Goal: Task Accomplishment & Management: Manage account settings

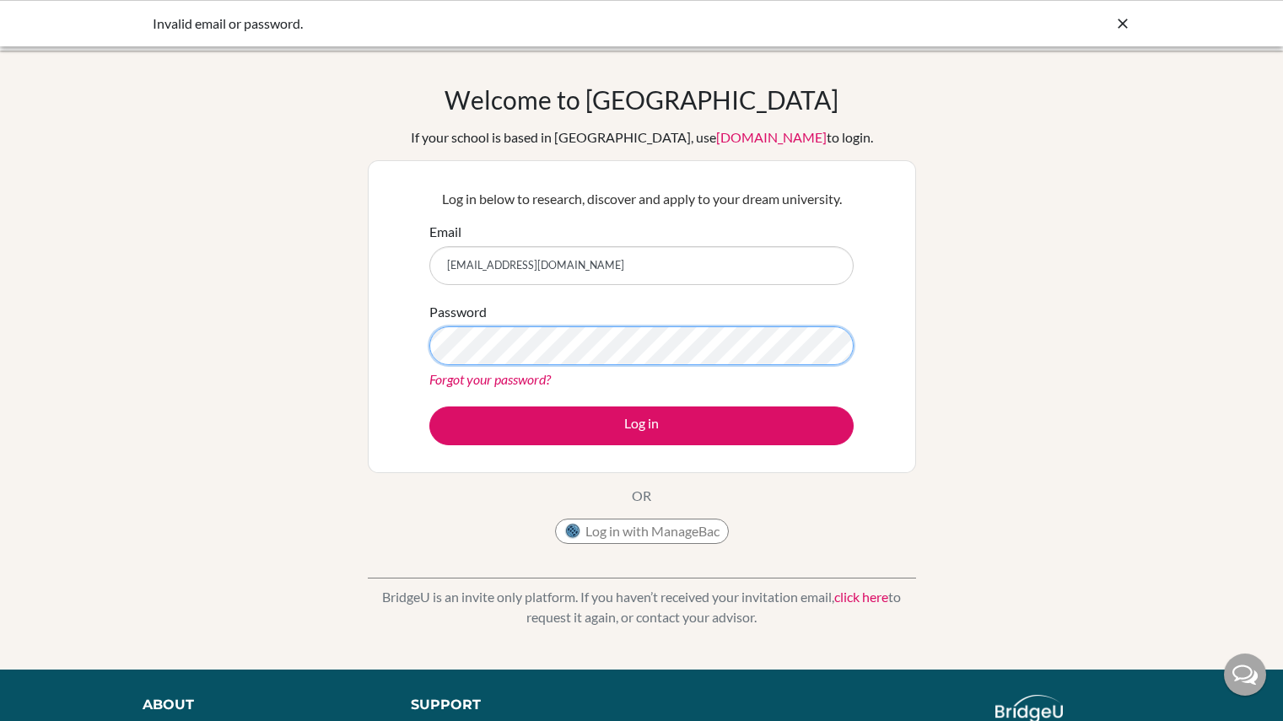
click at [429, 406] on button "Log in" at bounding box center [641, 425] width 424 height 39
click at [298, 329] on div "Welcome to BridgeU If your school is based in China, use app.bridge-u.com.cn to…" at bounding box center [641, 360] width 1283 height 552
click at [429, 406] on button "Log in" at bounding box center [641, 425] width 424 height 39
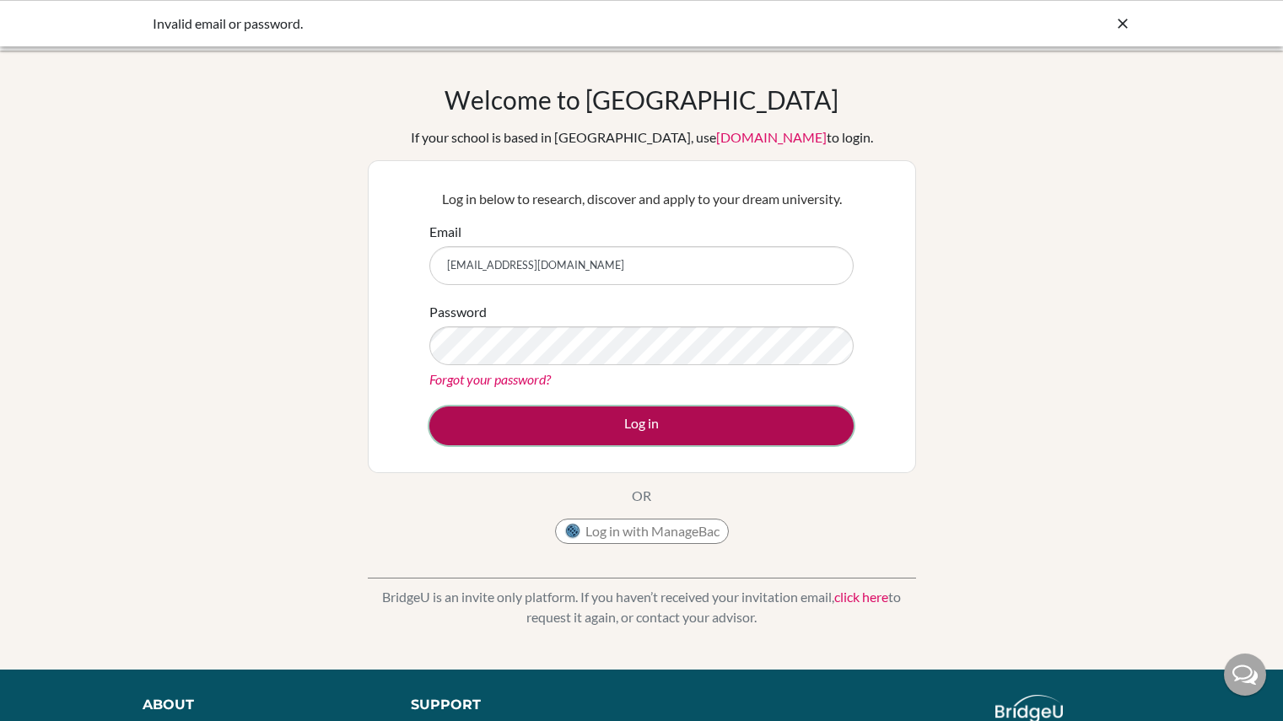
click at [559, 409] on button "Log in" at bounding box center [641, 425] width 424 height 39
click at [595, 421] on button "Log in" at bounding box center [641, 425] width 424 height 39
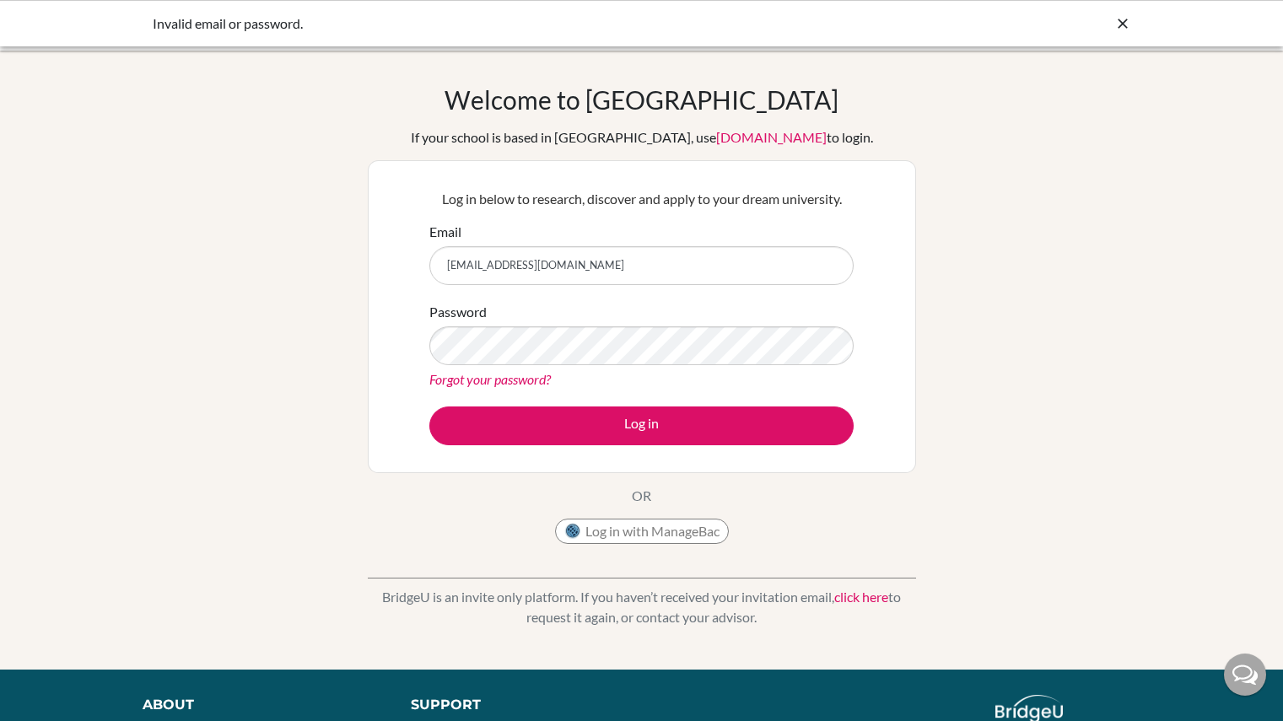
click at [1126, 41] on div "Invalid email or password." at bounding box center [641, 23] width 1283 height 46
click at [498, 385] on link "Forgot your password?" at bounding box center [489, 379] width 121 height 16
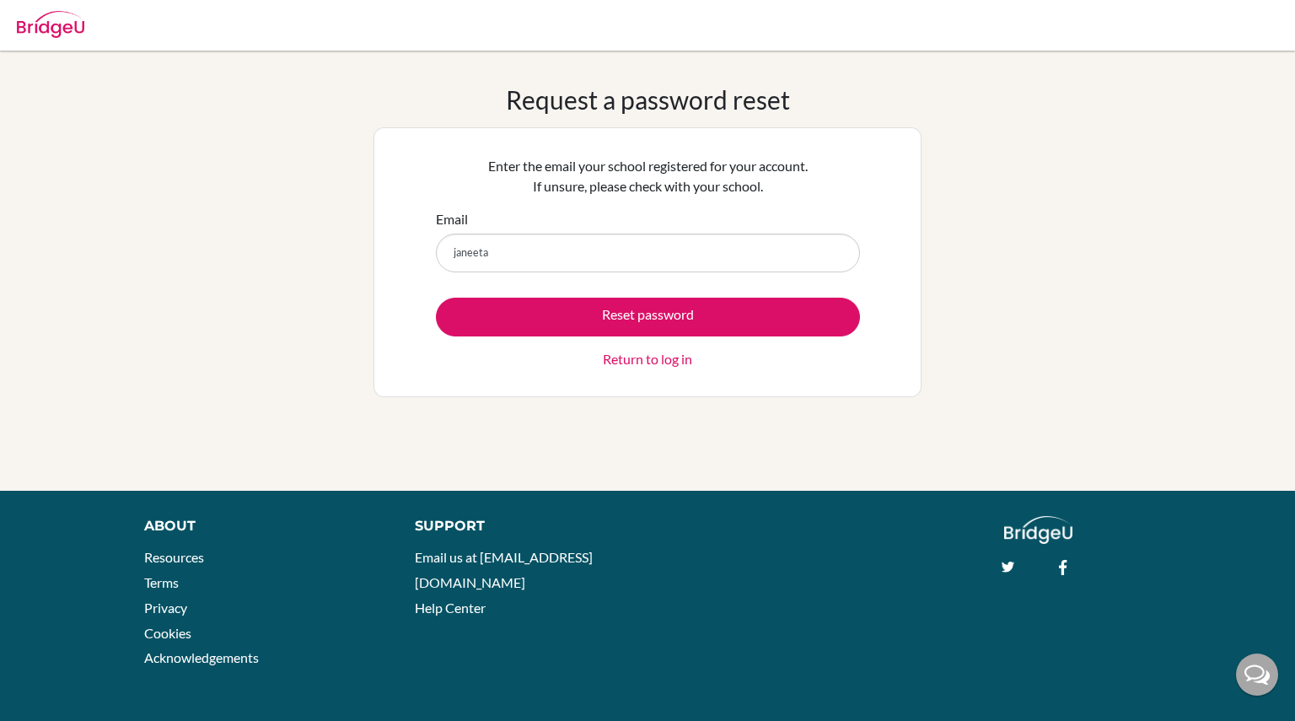
type input "[EMAIL_ADDRESS][DOMAIN_NAME]"
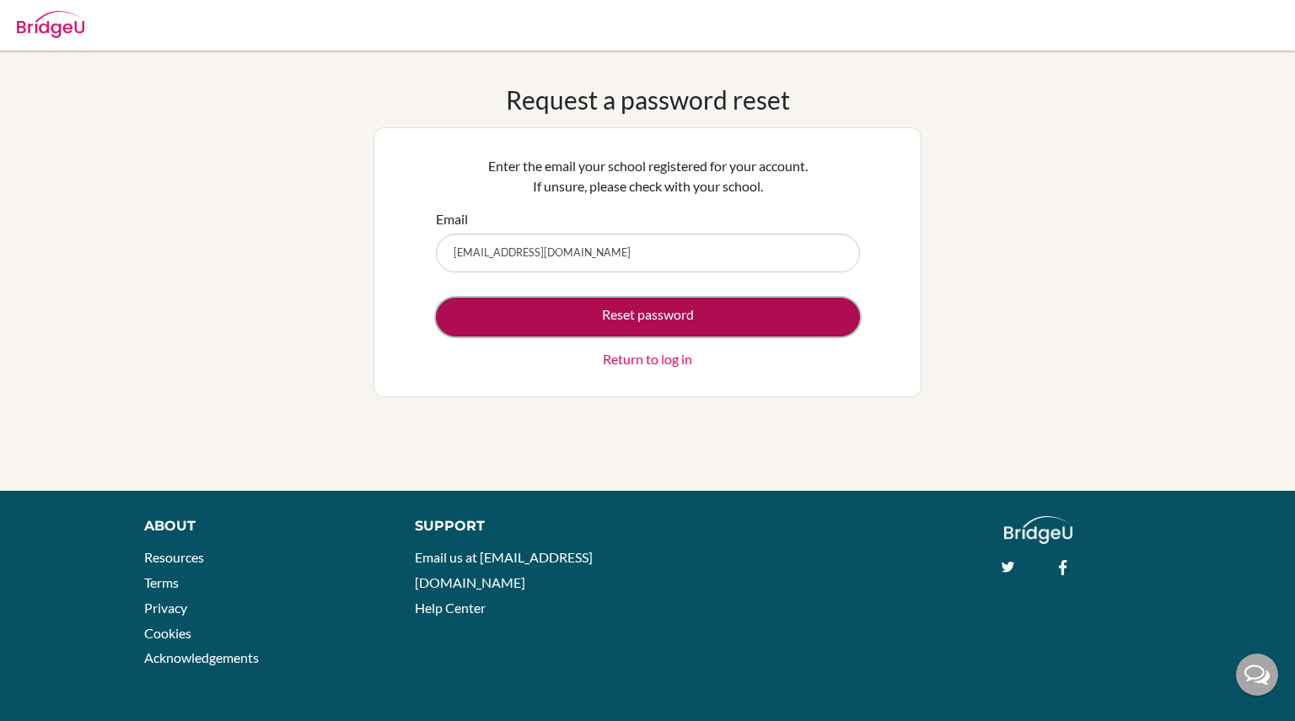
click at [554, 318] on button "Reset password" at bounding box center [648, 317] width 424 height 39
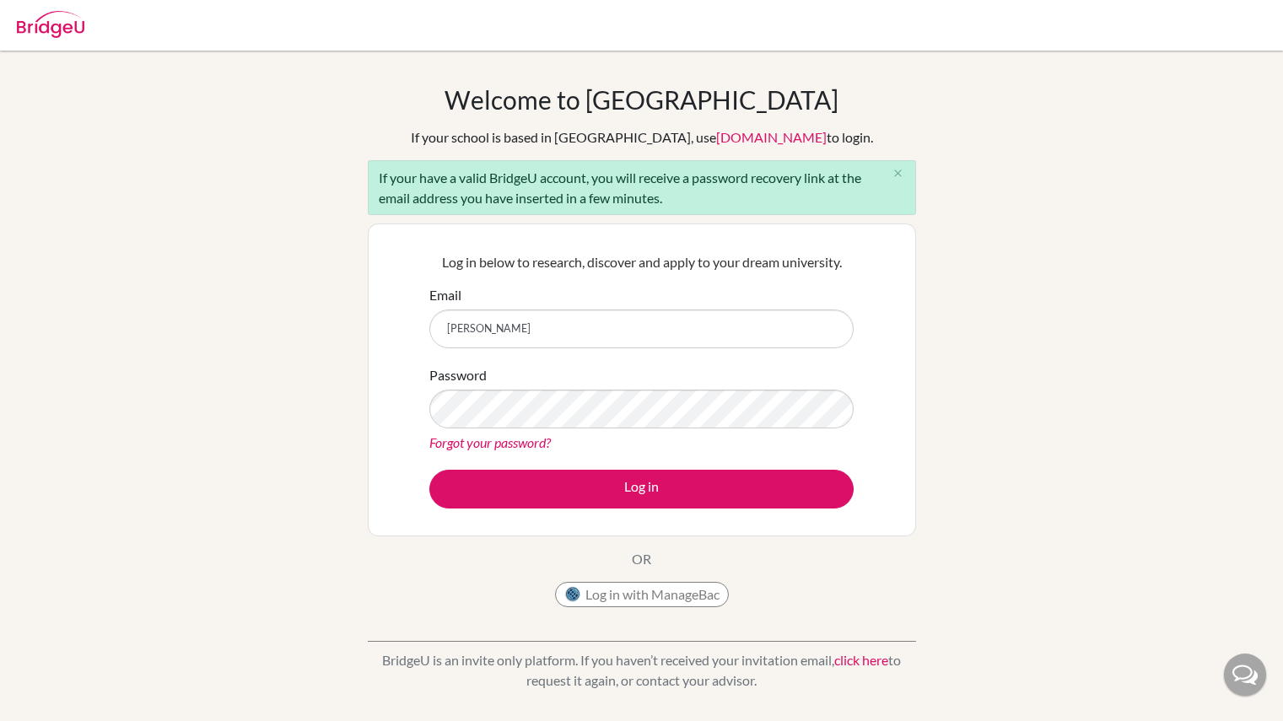
type input "[EMAIL_ADDRESS][DOMAIN_NAME]"
click at [517, 444] on link "Forgot your password?" at bounding box center [489, 442] width 121 height 16
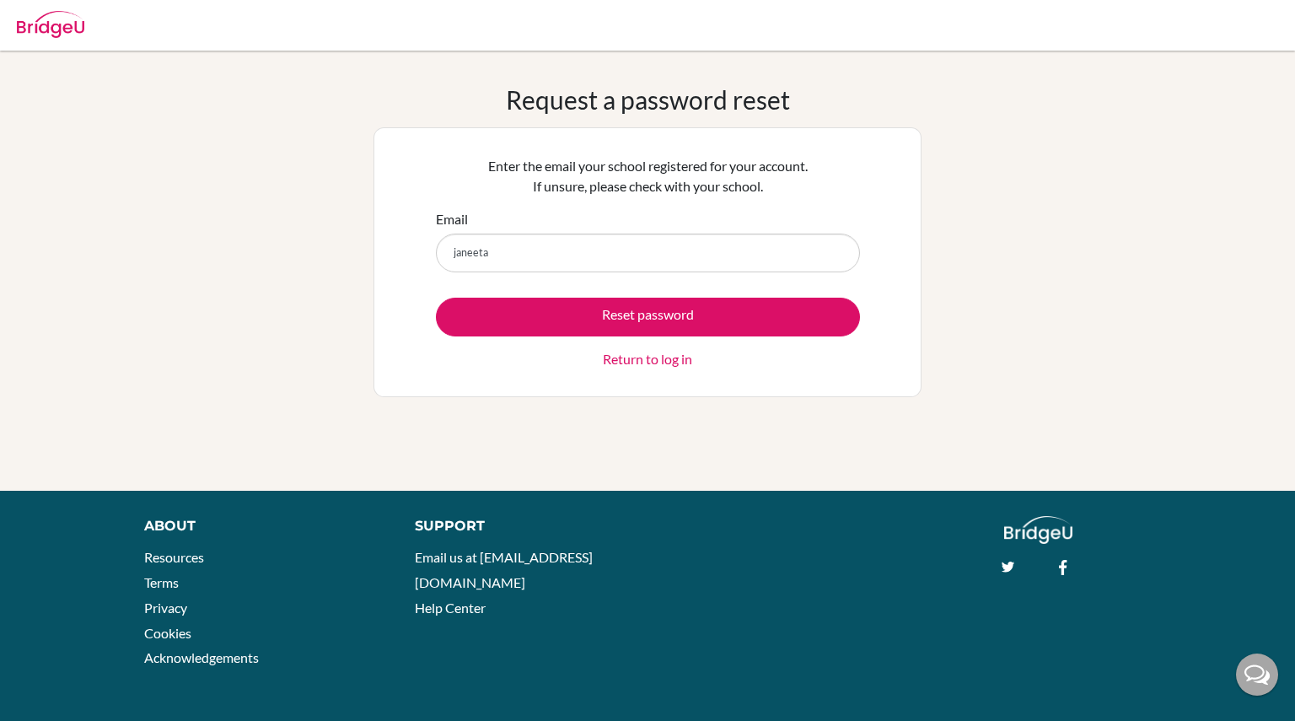
type input "[EMAIL_ADDRESS][DOMAIN_NAME]"
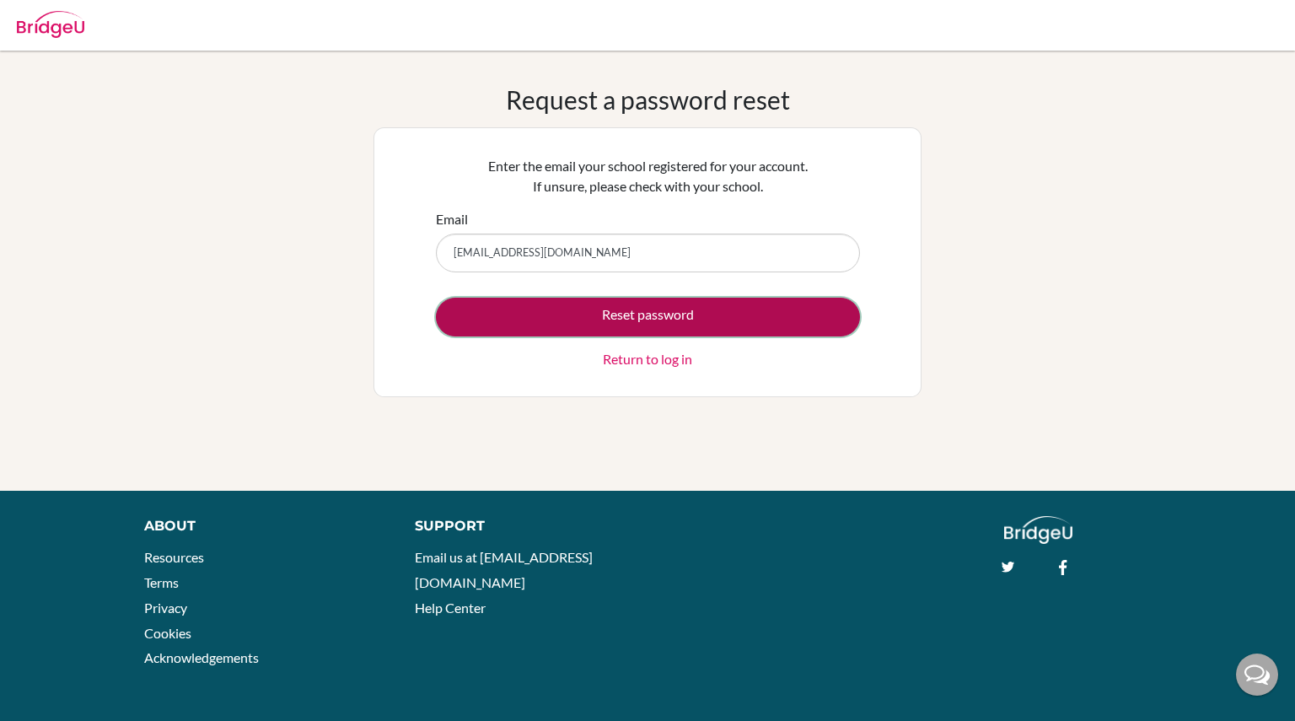
click at [638, 311] on button "Reset password" at bounding box center [648, 317] width 424 height 39
